Goal: Check status: Check status

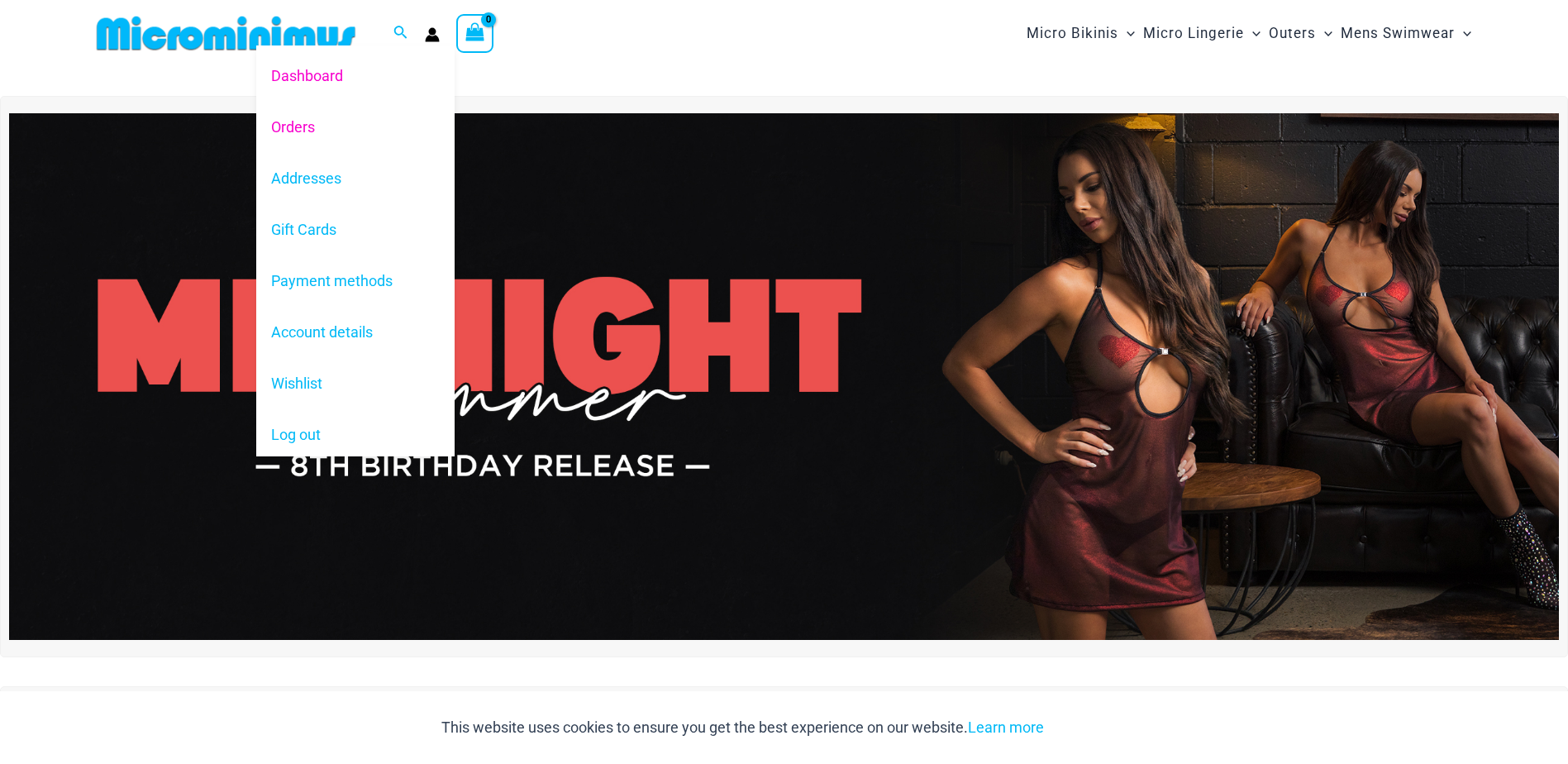
click at [292, 128] on link "Orders" at bounding box center [355, 126] width 198 height 51
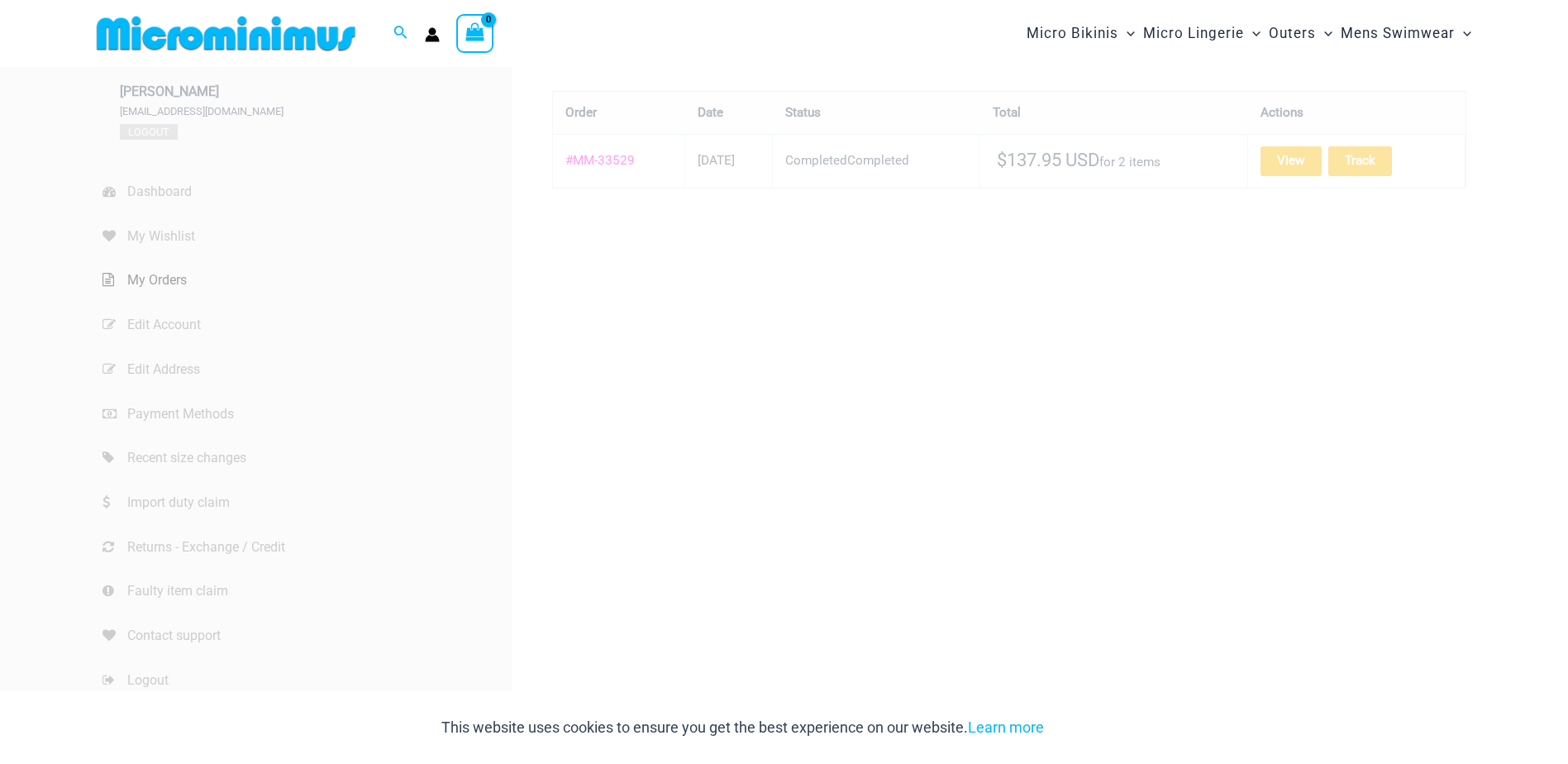
click at [616, 165] on link "#MM-33529" at bounding box center [600, 160] width 70 height 15
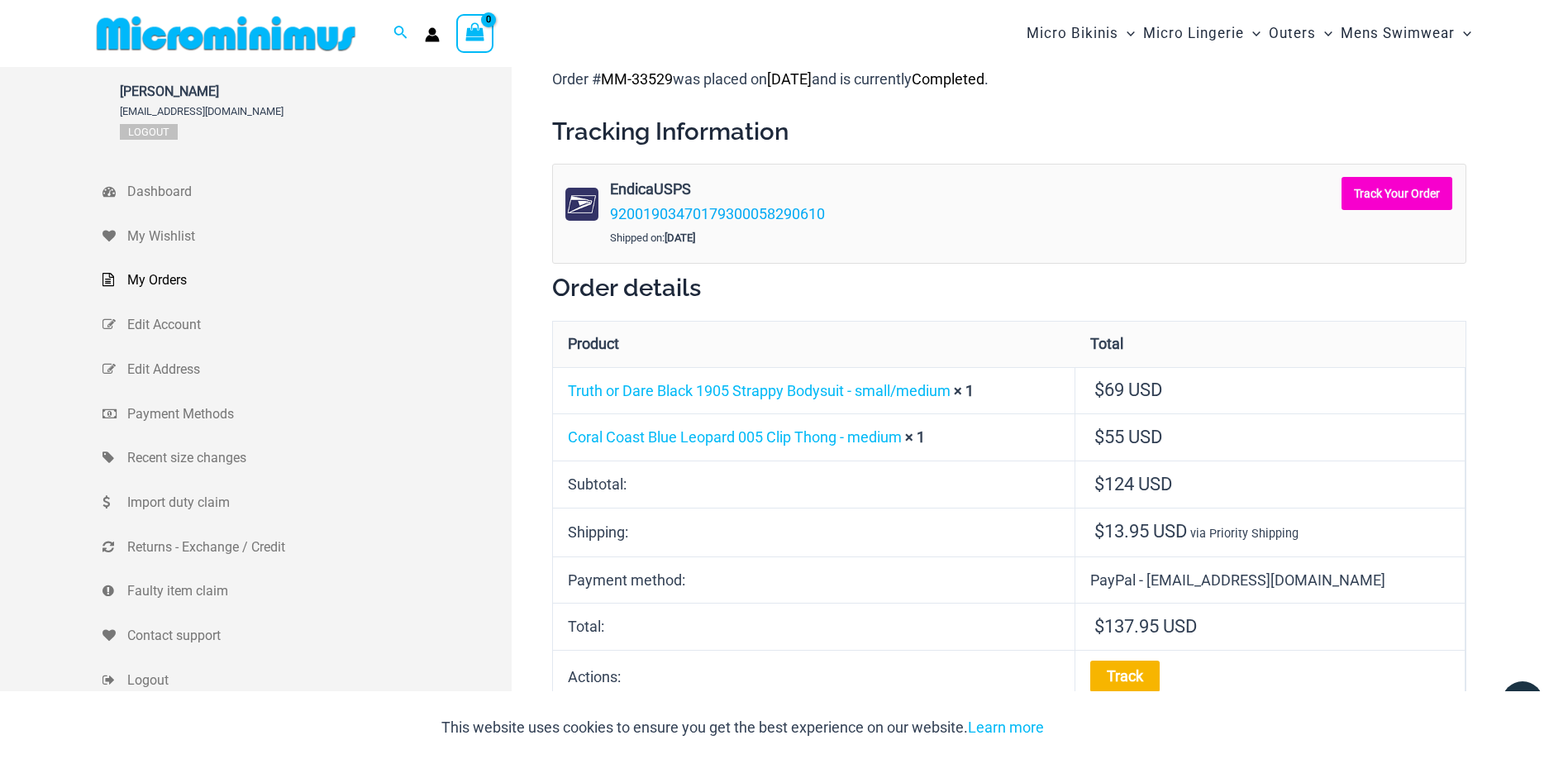
click at [1377, 190] on link "Track Your Order" at bounding box center [1397, 193] width 111 height 33
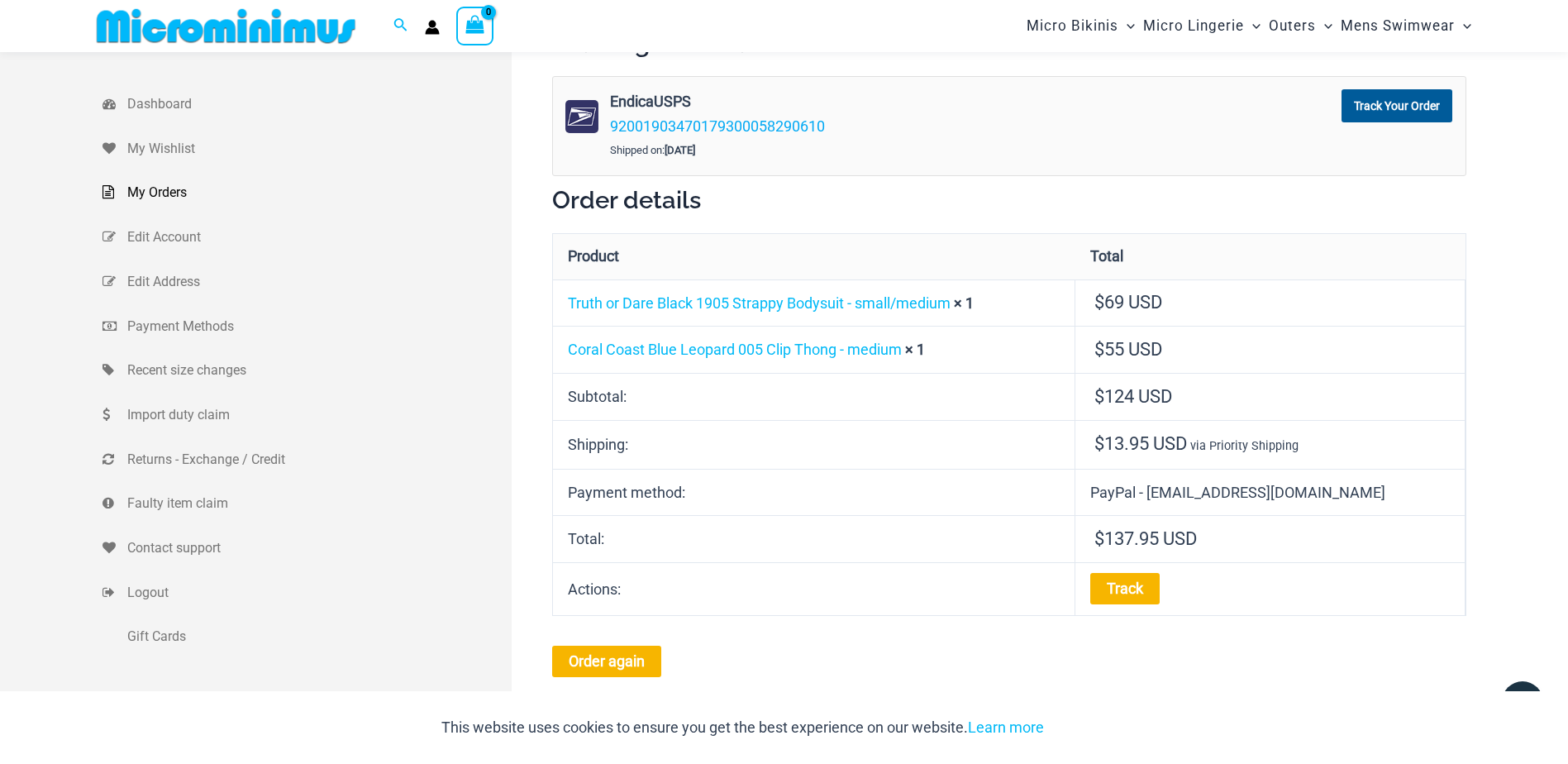
scroll to position [68, 0]
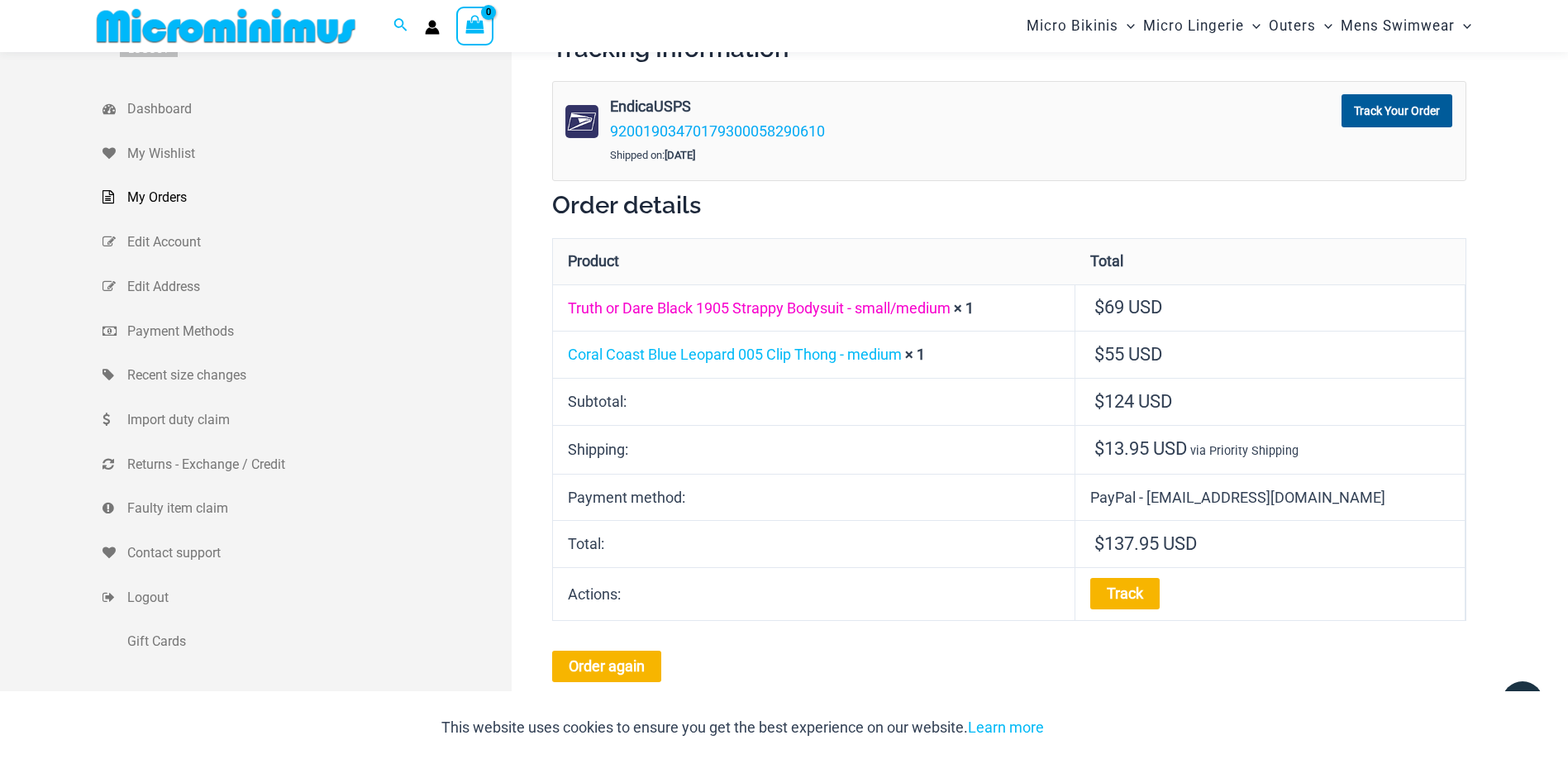
click at [739, 310] on link "Truth or Dare Black 1905 Strappy Bodysuit - small/medium" at bounding box center [759, 308] width 383 height 18
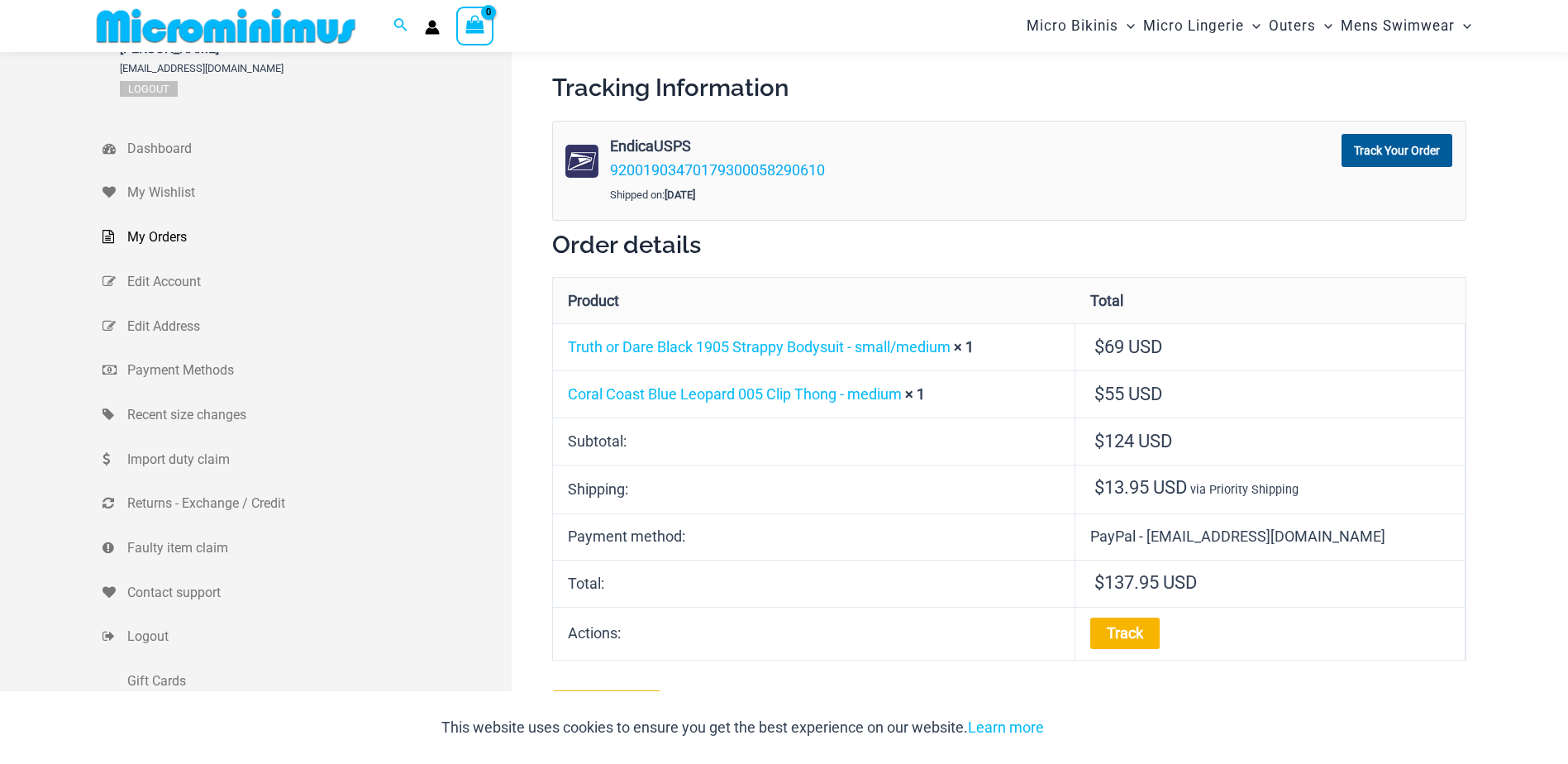
scroll to position [43, 0]
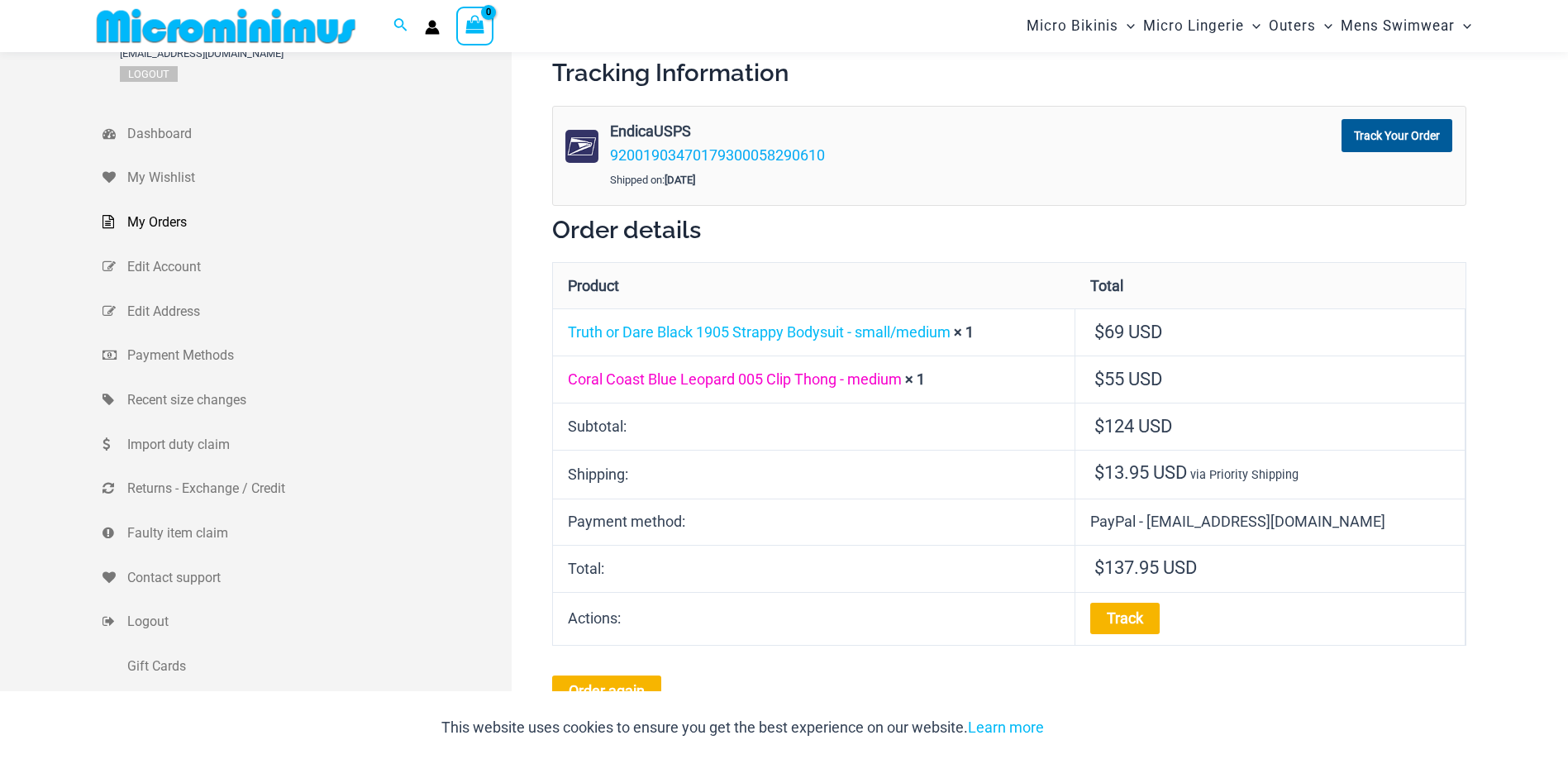
click at [742, 382] on link "Coral Coast Blue Leopard 005 Clip Thong - medium" at bounding box center [735, 379] width 334 height 18
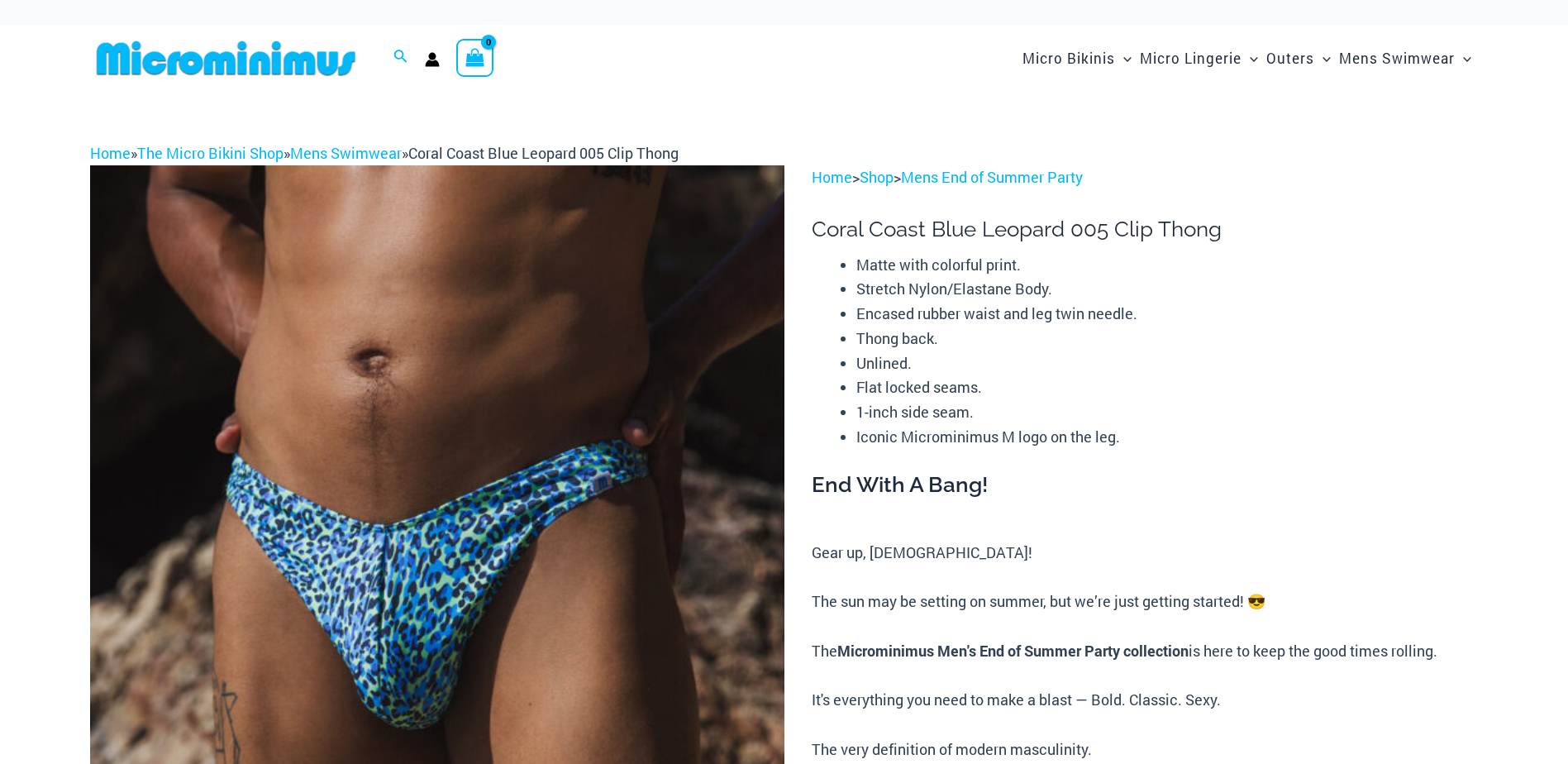
select select
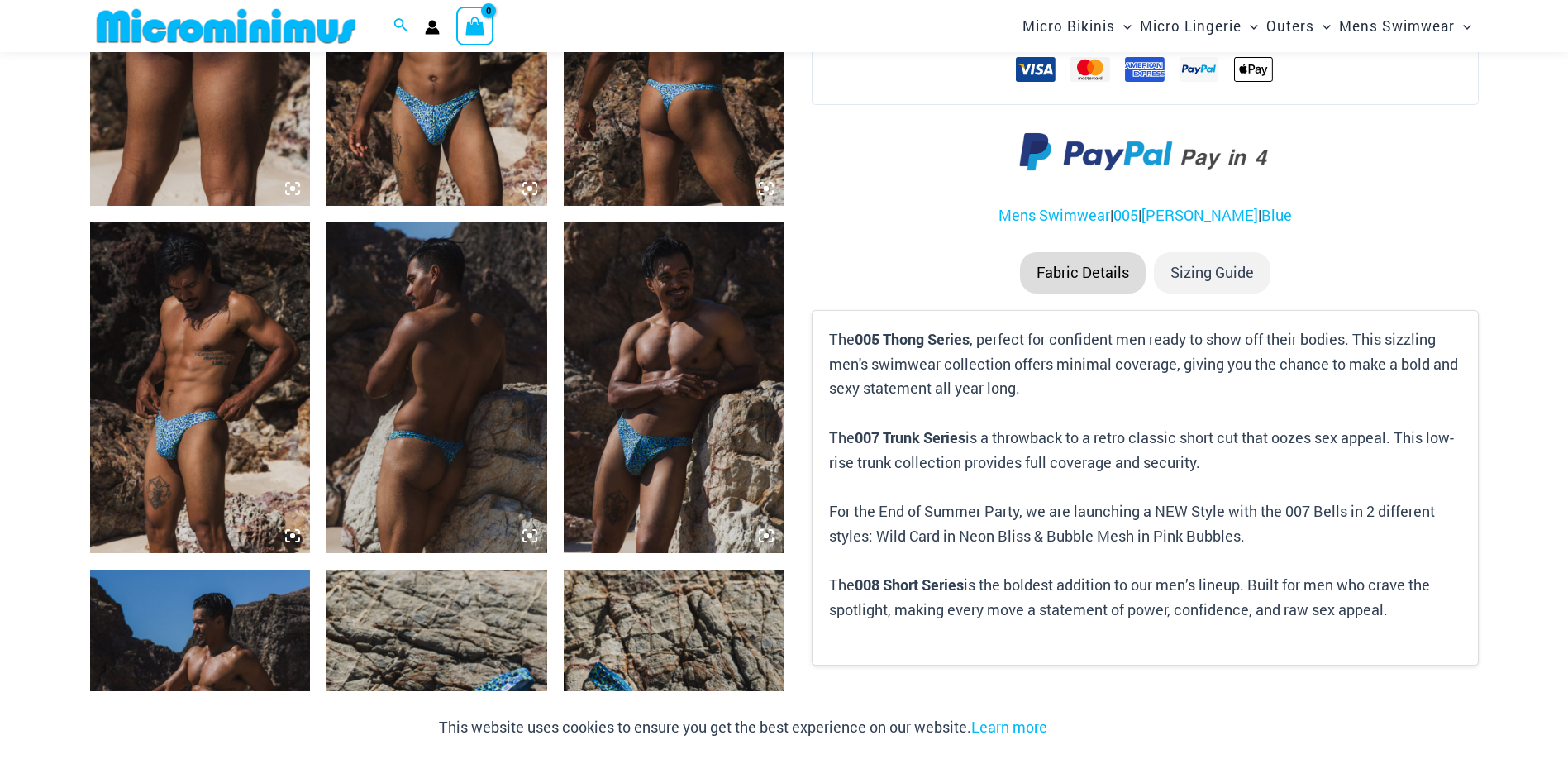
scroll to position [1616, 0]
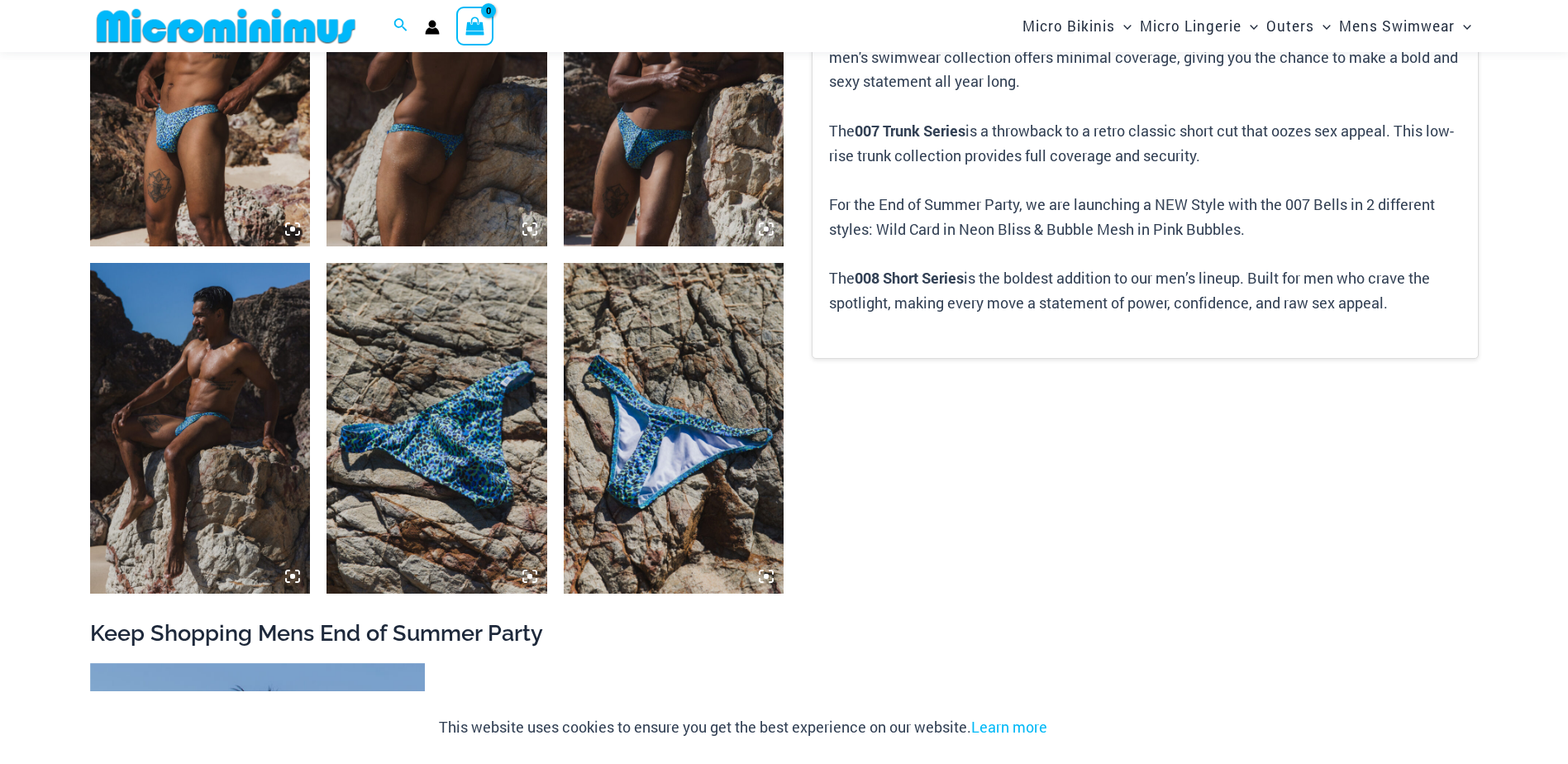
click at [691, 387] on img at bounding box center [674, 428] width 220 height 331
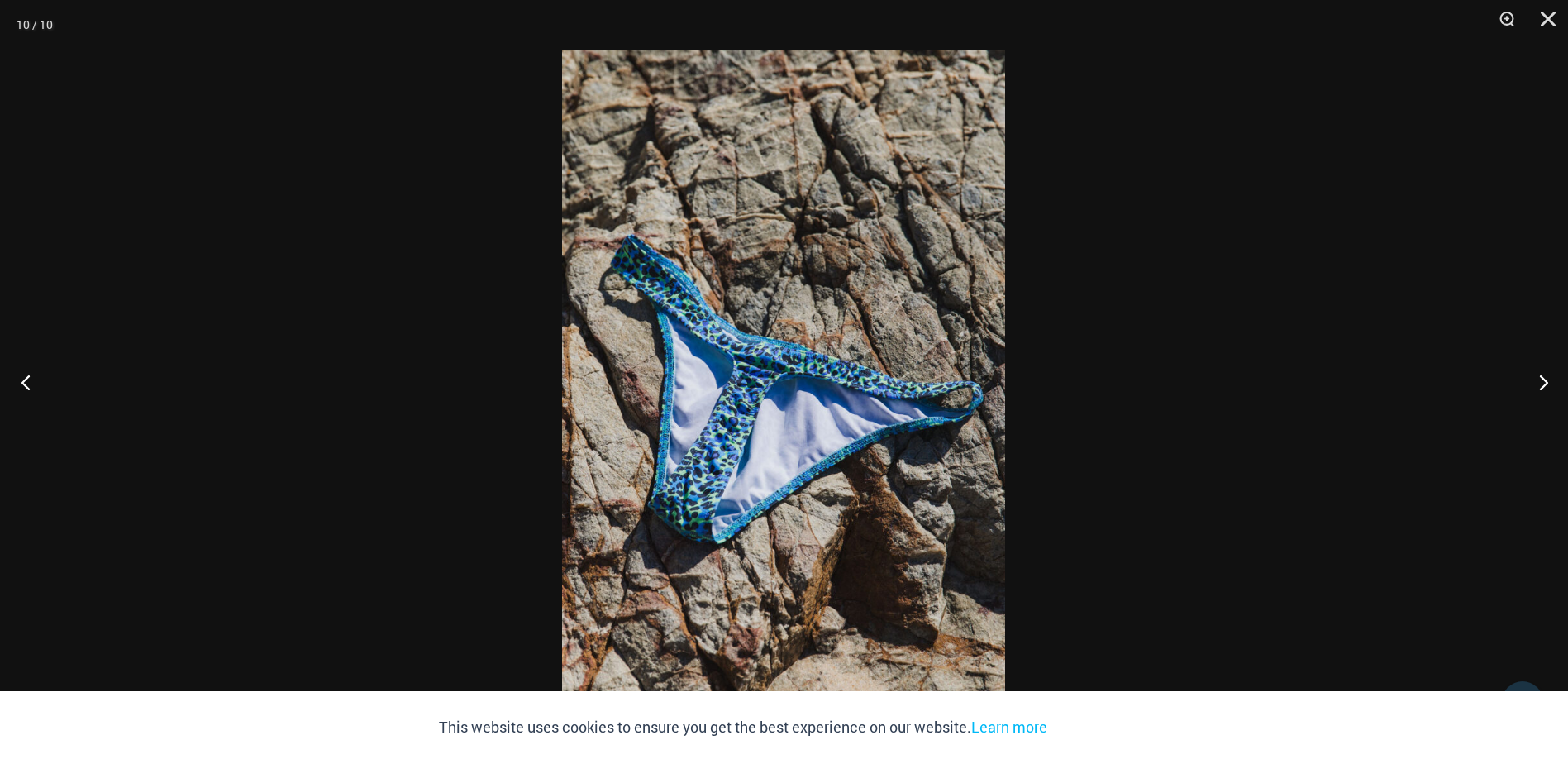
click at [23, 371] on button "Previous" at bounding box center [31, 382] width 62 height 83
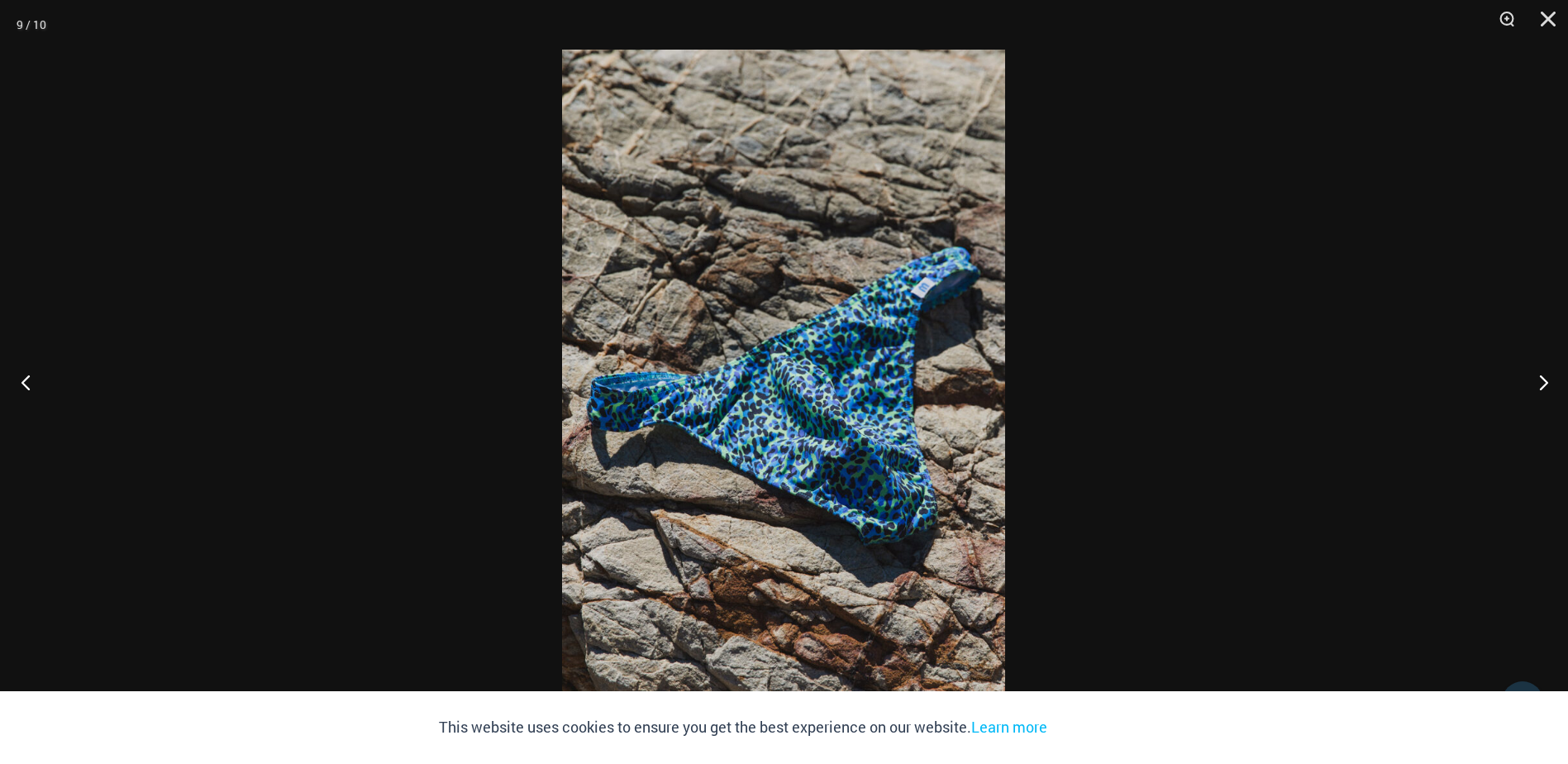
click at [23, 371] on button "Previous" at bounding box center [31, 382] width 62 height 83
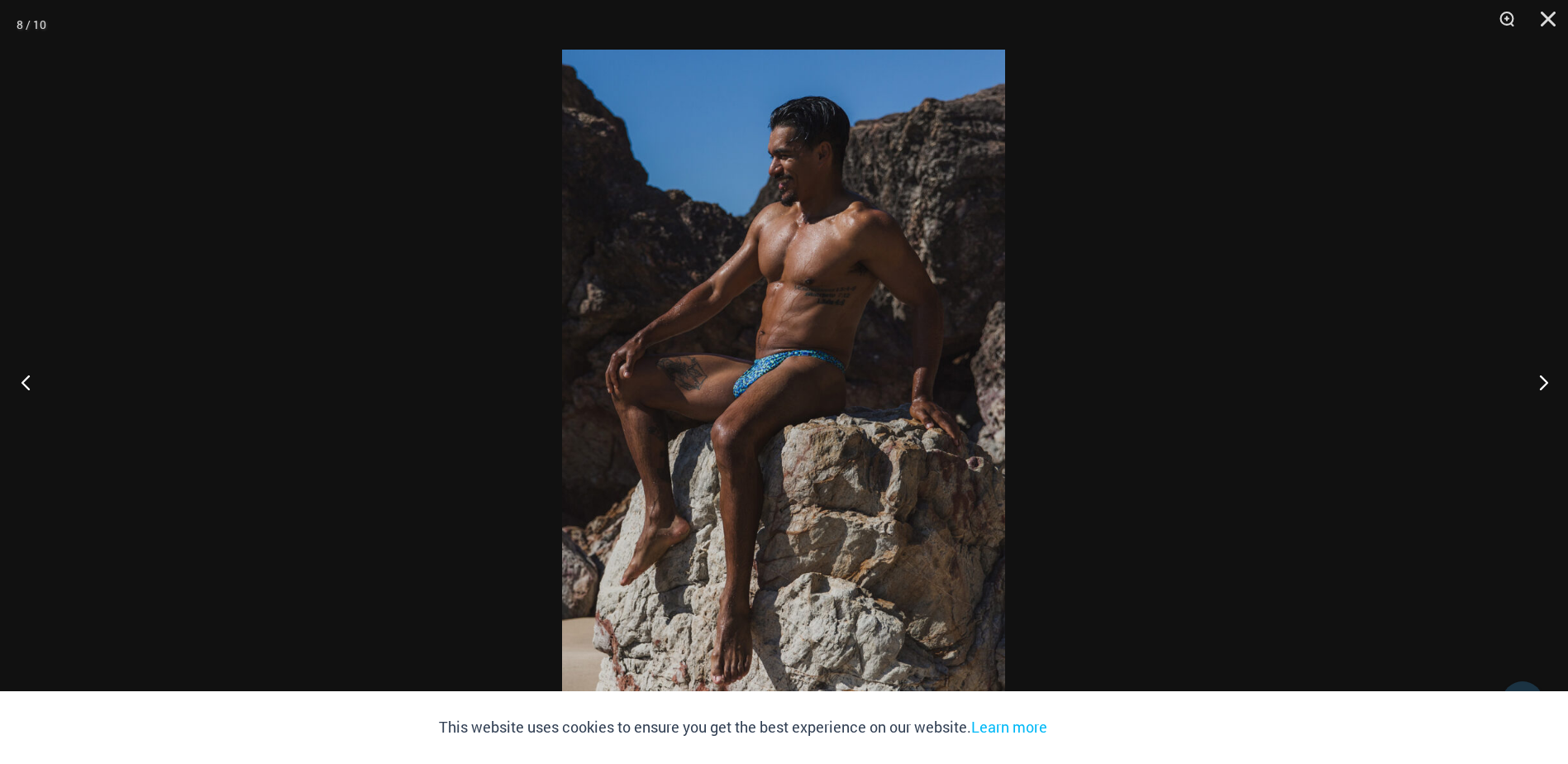
click at [23, 371] on button "Previous" at bounding box center [31, 382] width 62 height 83
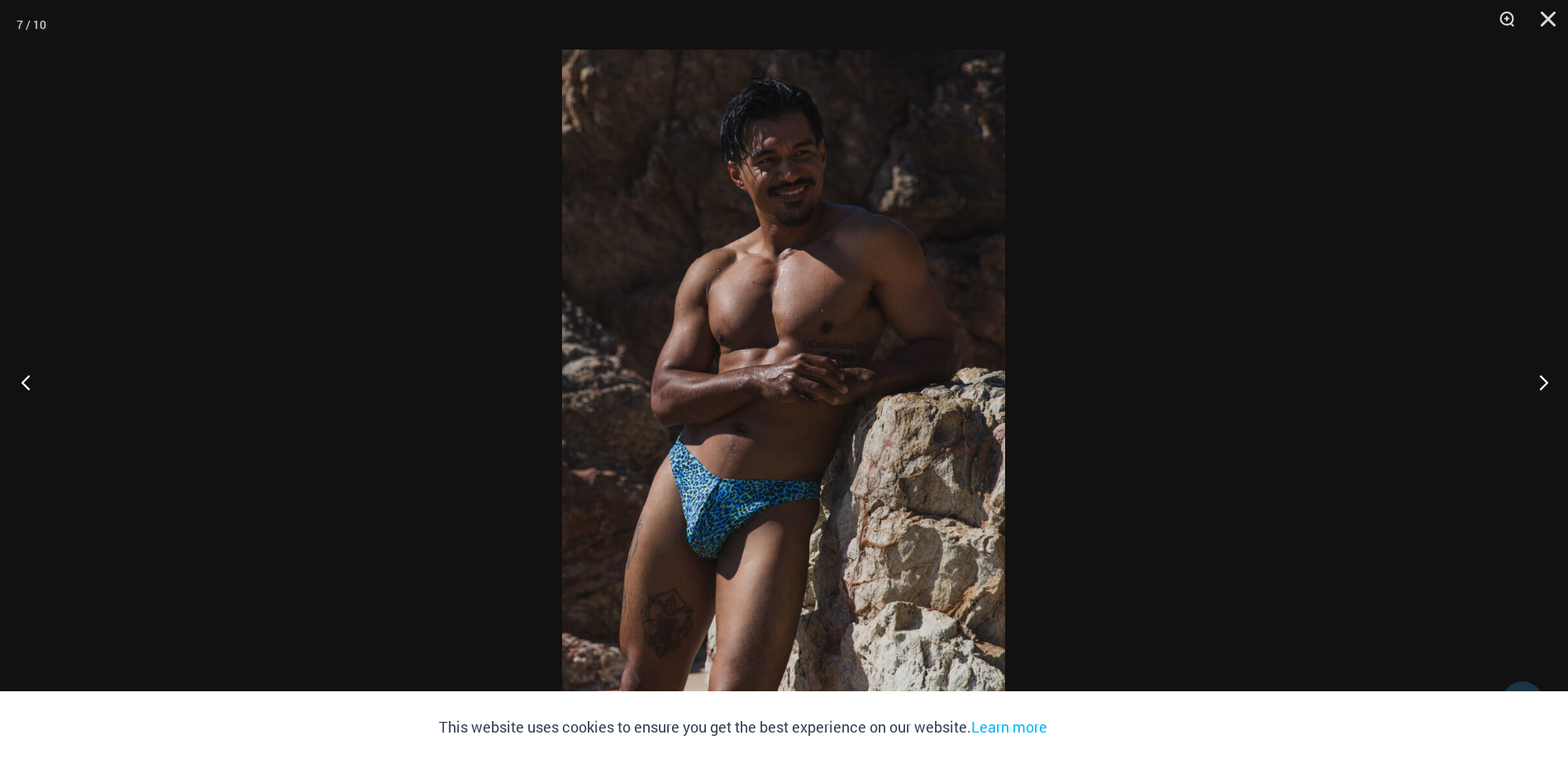
click at [23, 371] on button "Previous" at bounding box center [31, 382] width 62 height 83
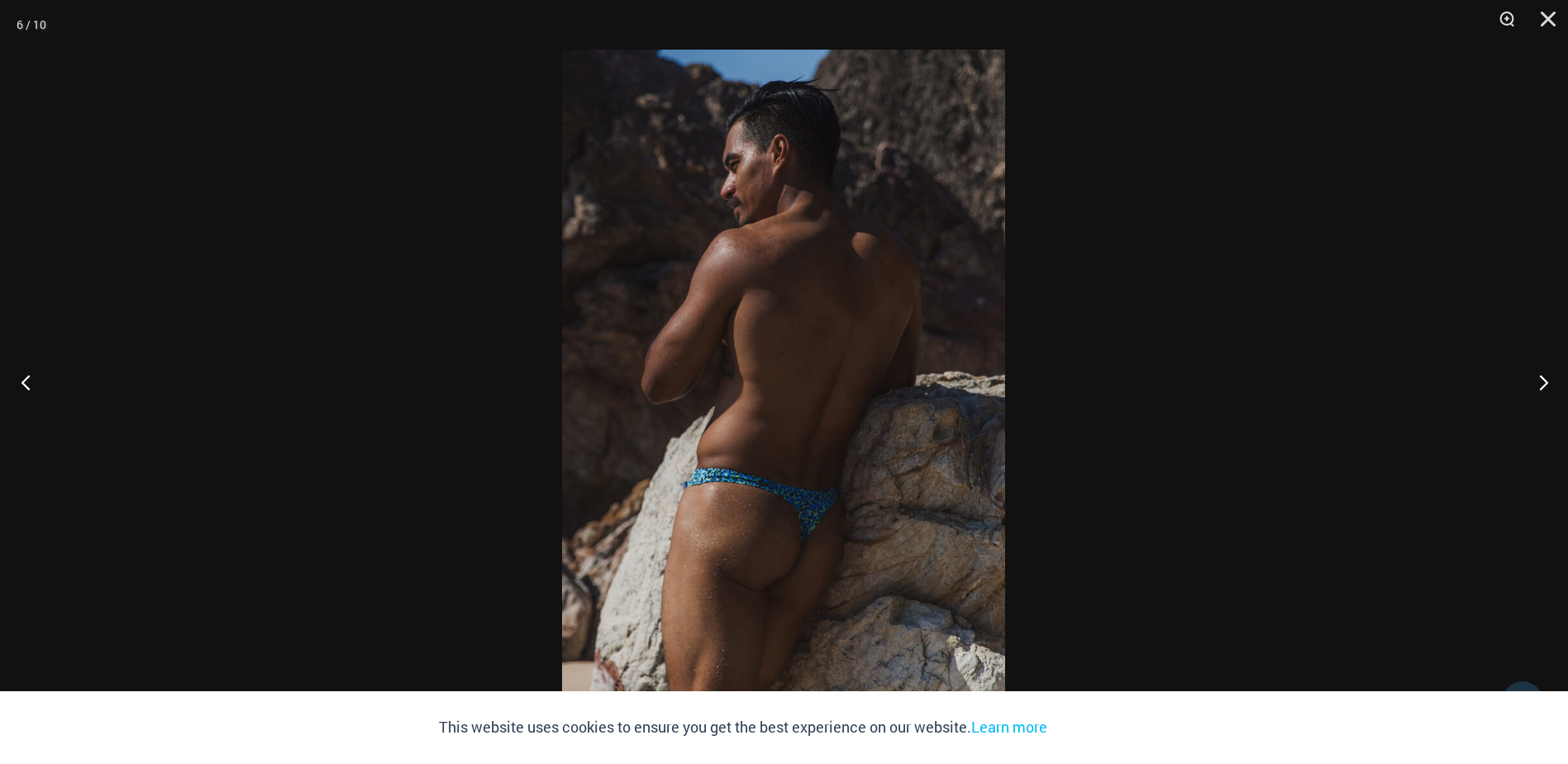
click at [23, 371] on button "Previous" at bounding box center [31, 382] width 62 height 83
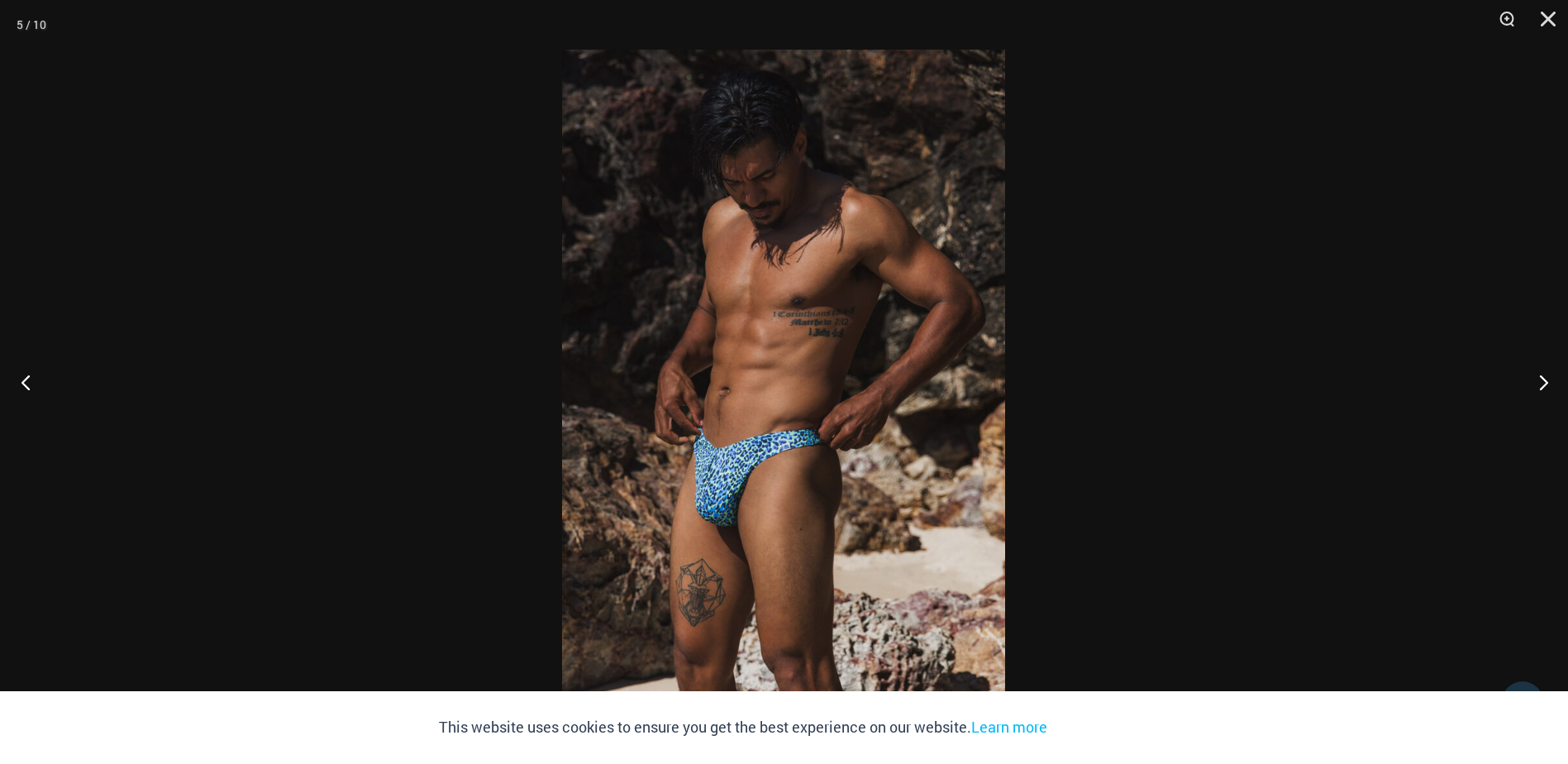
click at [23, 371] on button "Previous" at bounding box center [31, 382] width 62 height 83
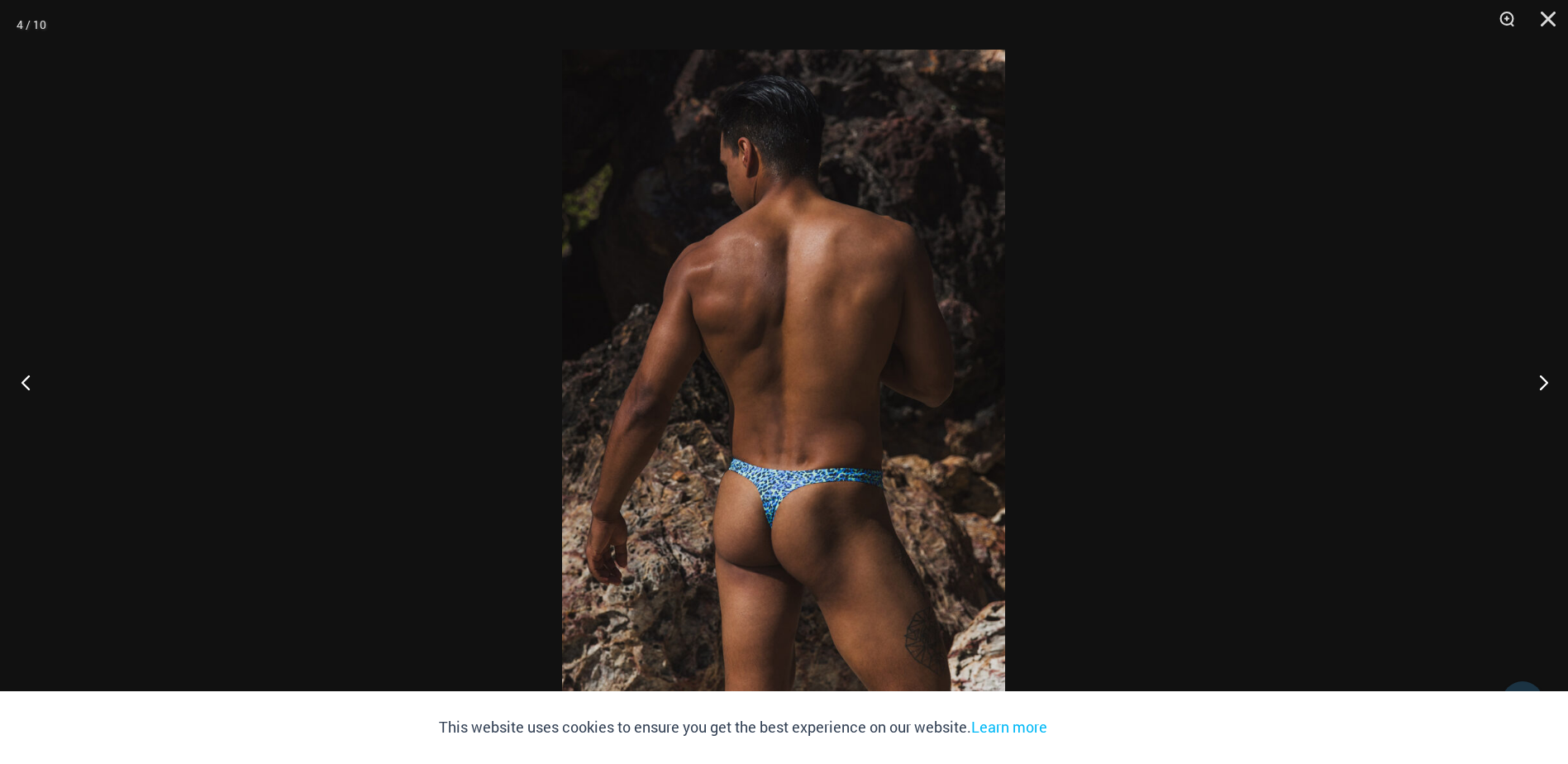
click at [23, 371] on button "Previous" at bounding box center [31, 382] width 62 height 83
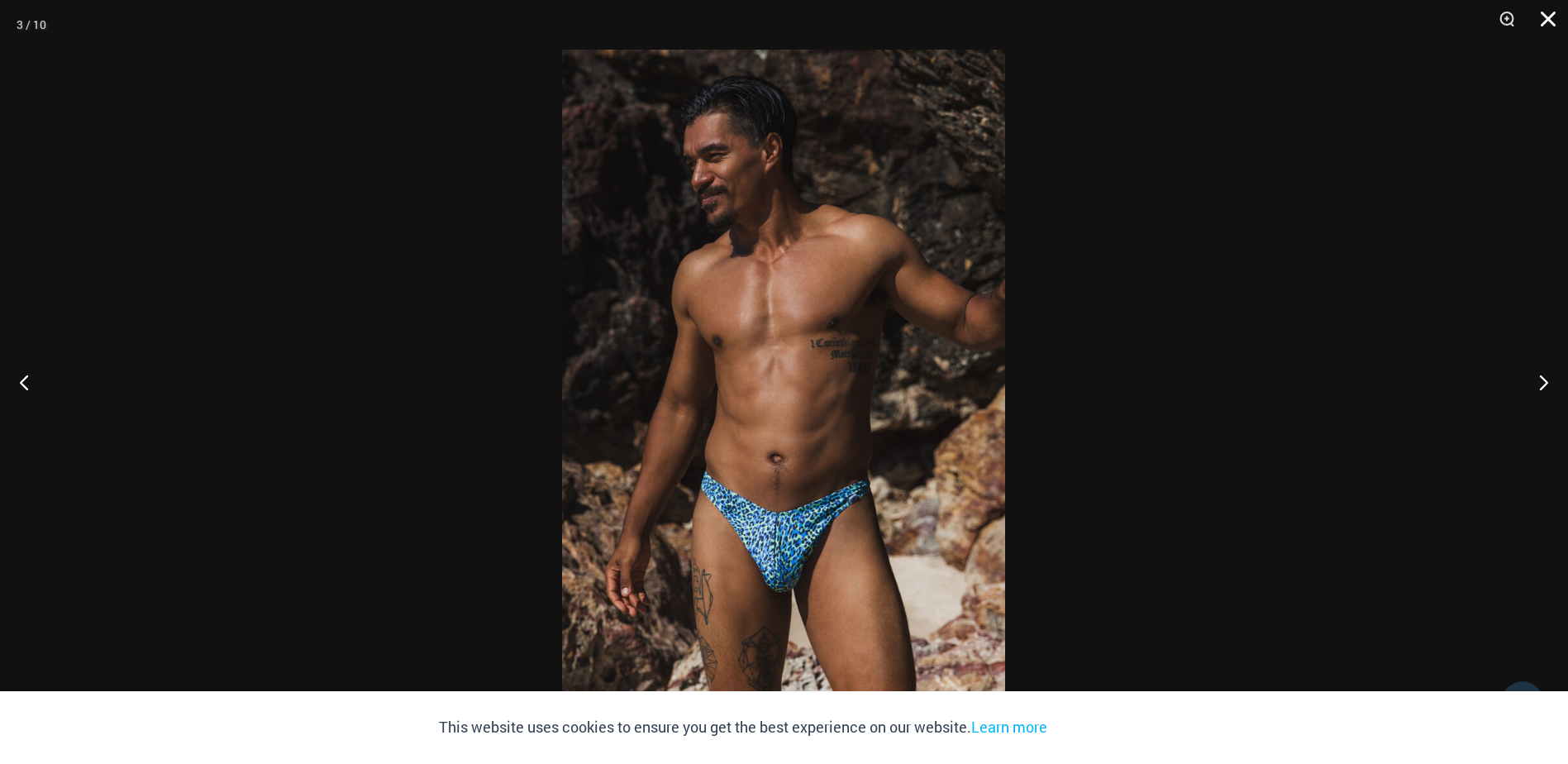
click at [1546, 18] on button "Close" at bounding box center [1542, 25] width 41 height 49
